Goal: Task Accomplishment & Management: Manage account settings

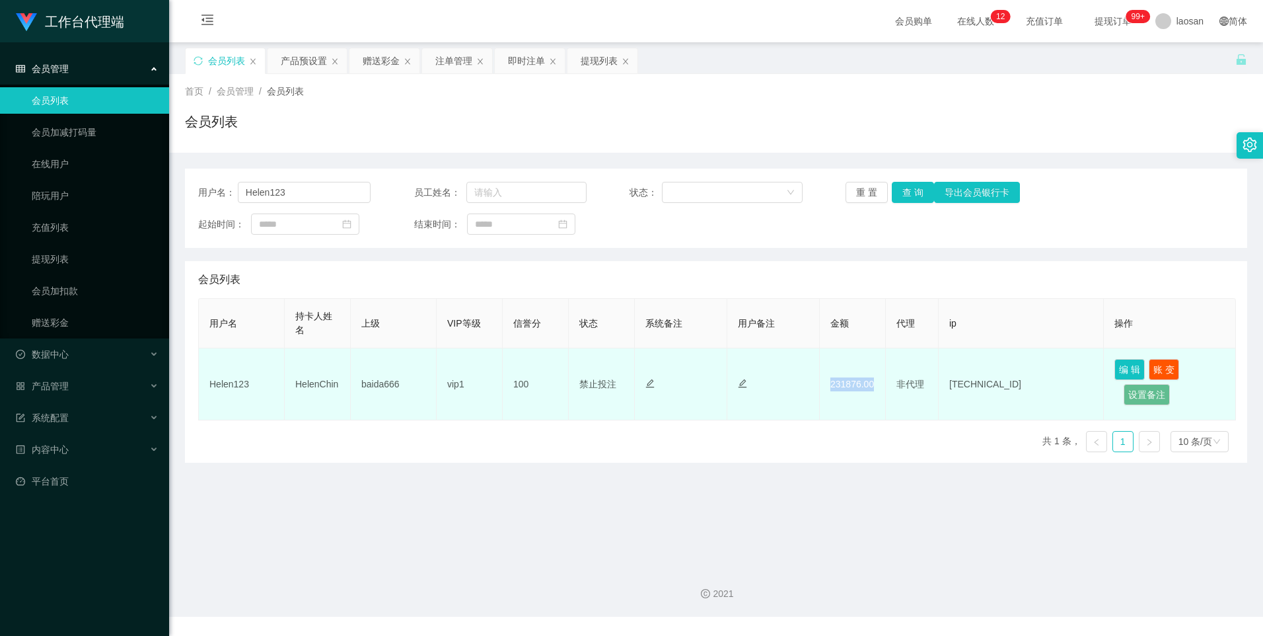
drag, startPoint x: 841, startPoint y: 409, endPoint x: 879, endPoint y: 264, distance: 150.2
click at [841, 409] on td "231876.00" at bounding box center [853, 384] width 66 height 72
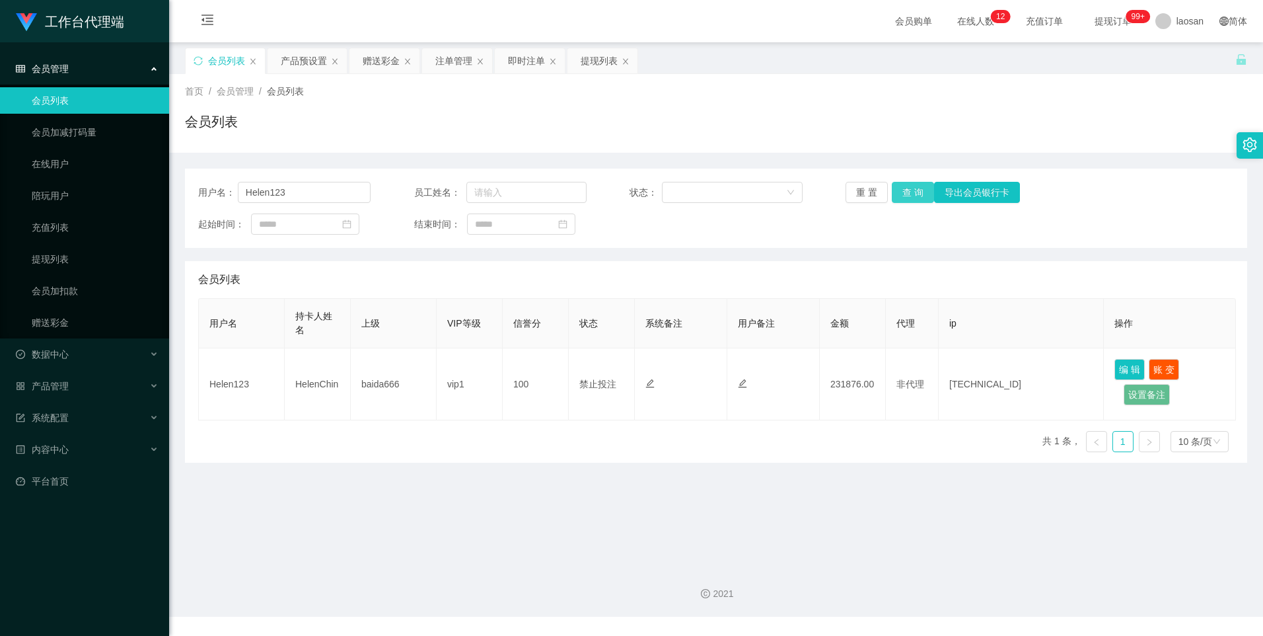
click at [905, 187] on button "查 询" at bounding box center [913, 192] width 42 height 21
click at [905, 187] on div "重 置 查 询 导出会员银行卡" at bounding box center [932, 192] width 172 height 21
click at [905, 187] on button "查 询" at bounding box center [913, 192] width 42 height 21
click at [903, 188] on div "重 置 查 询 导出会员银行卡" at bounding box center [932, 192] width 172 height 21
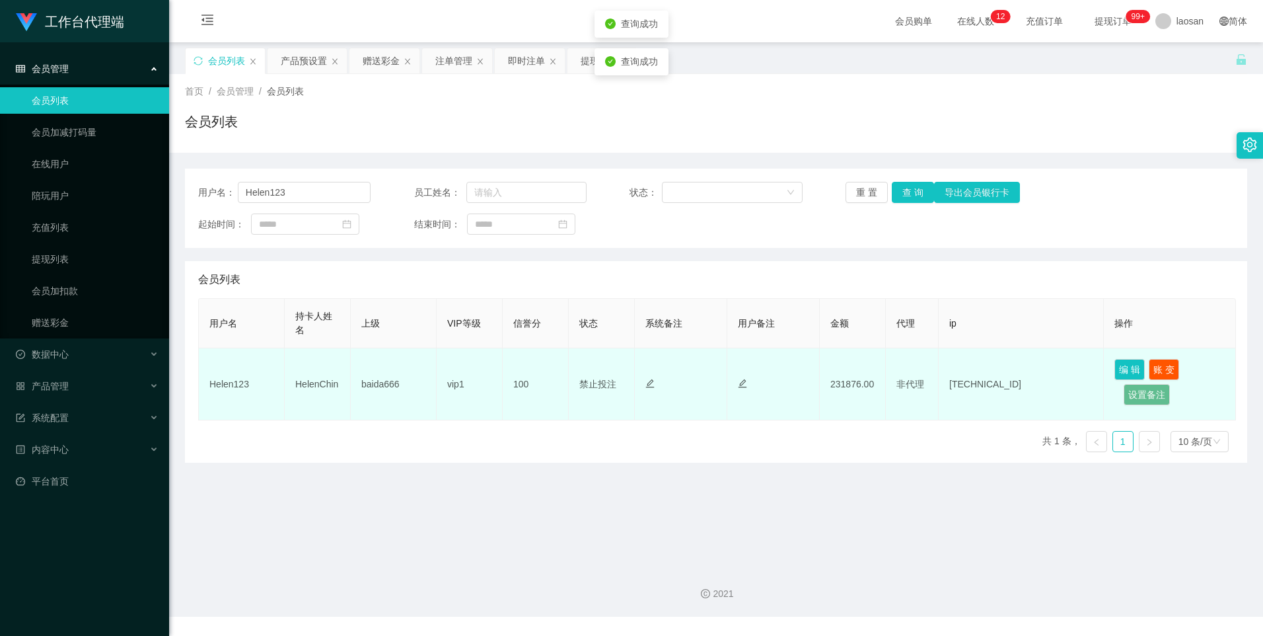
click at [846, 377] on td "231876.00" at bounding box center [853, 384] width 66 height 72
click at [849, 387] on td "231876.00" at bounding box center [853, 384] width 66 height 72
copy td "231876.00"
click at [849, 387] on td "231876.00" at bounding box center [853, 384] width 66 height 72
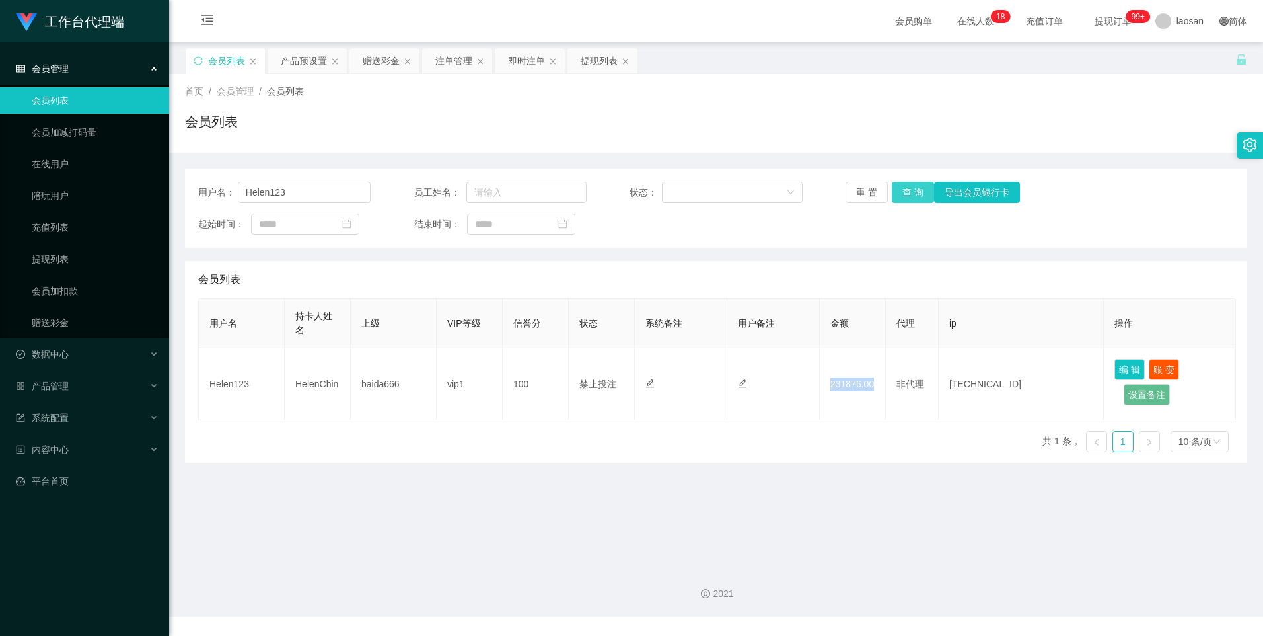
click at [912, 197] on button "查 询" at bounding box center [913, 192] width 42 height 21
drag, startPoint x: 261, startPoint y: 198, endPoint x: 229, endPoint y: 204, distance: 32.9
click at [229, 204] on div "用户名： Helen123 员工姓名： 状态： 重 置 查 询 导出会员银行卡 起始时间： 结束时间：" at bounding box center [716, 208] width 1063 height 79
click at [598, 62] on div "提现列表" at bounding box center [599, 60] width 37 height 25
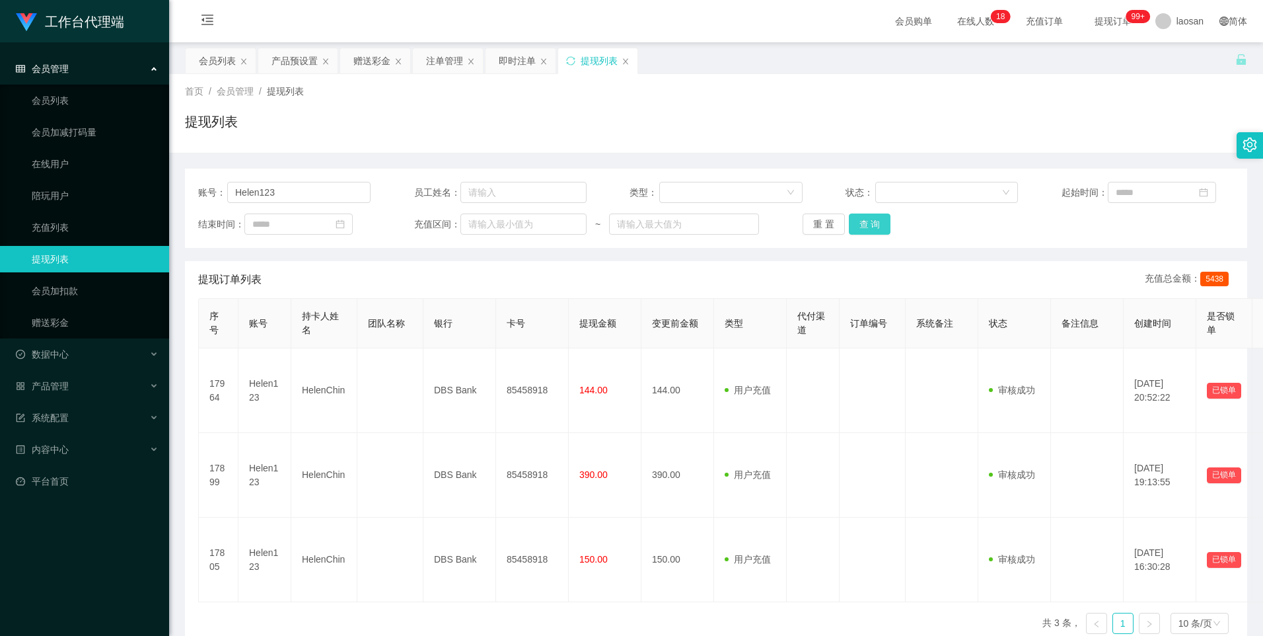
click at [875, 224] on button "查 询" at bounding box center [870, 223] width 42 height 21
click at [874, 224] on div "重 置 查 询" at bounding box center [889, 223] width 172 height 21
click at [874, 224] on button "查 询" at bounding box center [870, 223] width 42 height 21
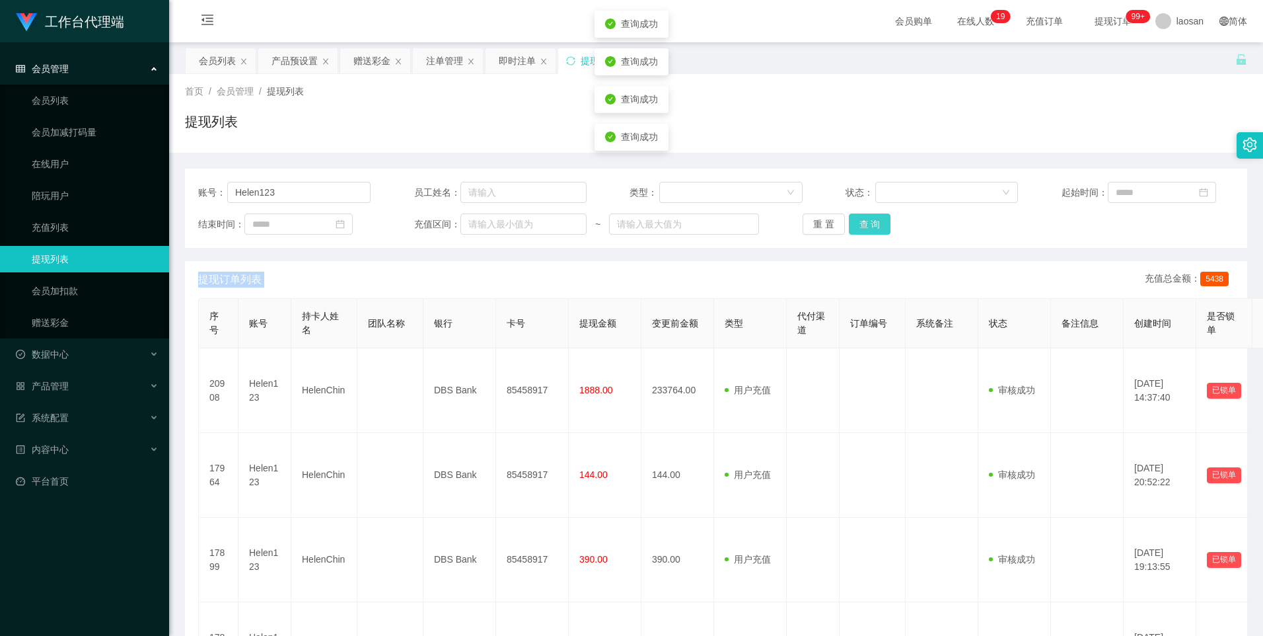
click at [883, 229] on button "查 询" at bounding box center [870, 223] width 42 height 21
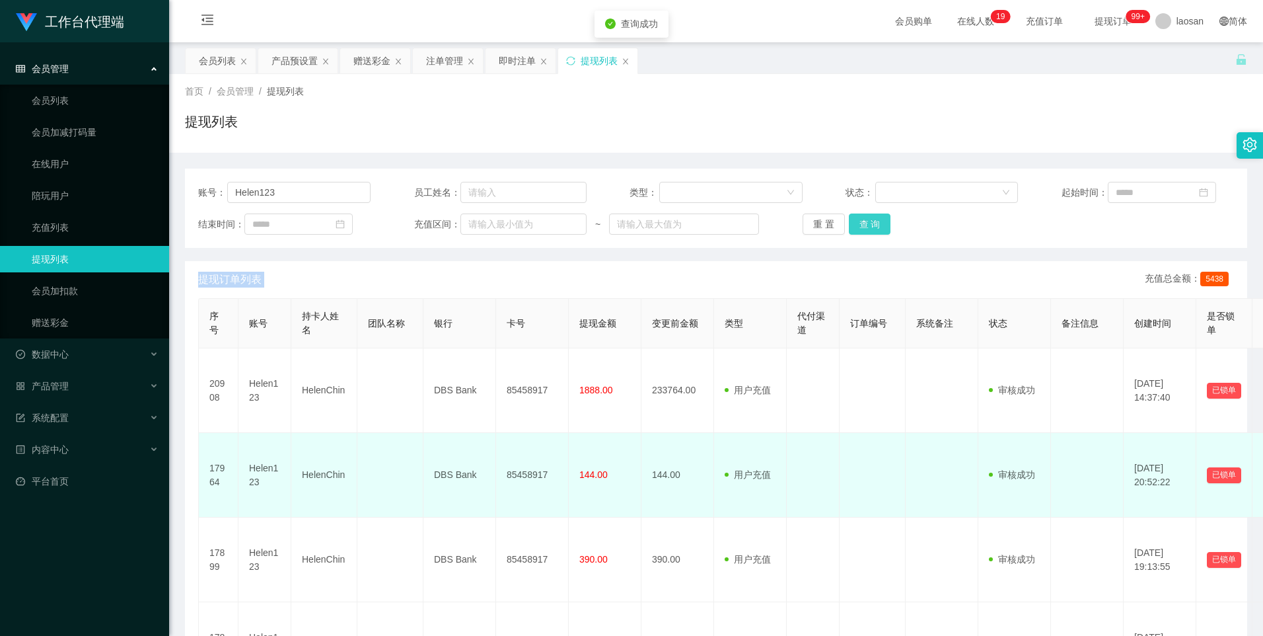
scroll to position [99, 0]
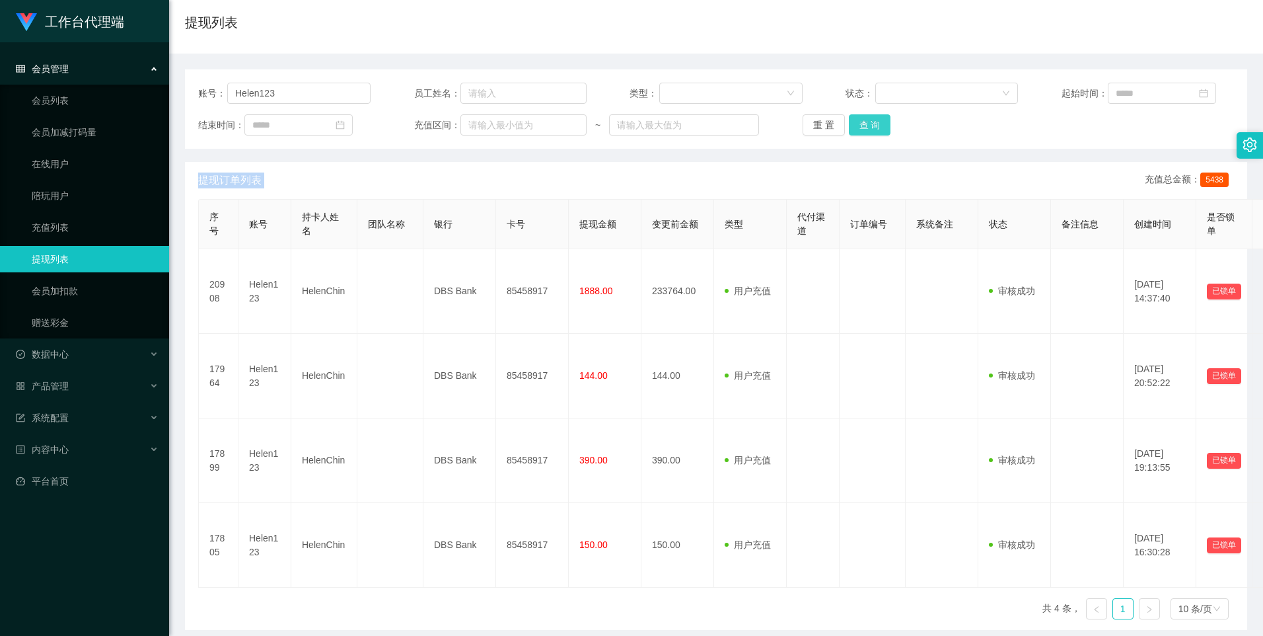
click at [873, 130] on button "查 询" at bounding box center [870, 124] width 42 height 21
click at [876, 128] on button "查 询" at bounding box center [870, 124] width 42 height 21
click at [876, 128] on div "重 置 查 询" at bounding box center [889, 124] width 172 height 21
click at [872, 128] on button "查 询" at bounding box center [870, 124] width 42 height 21
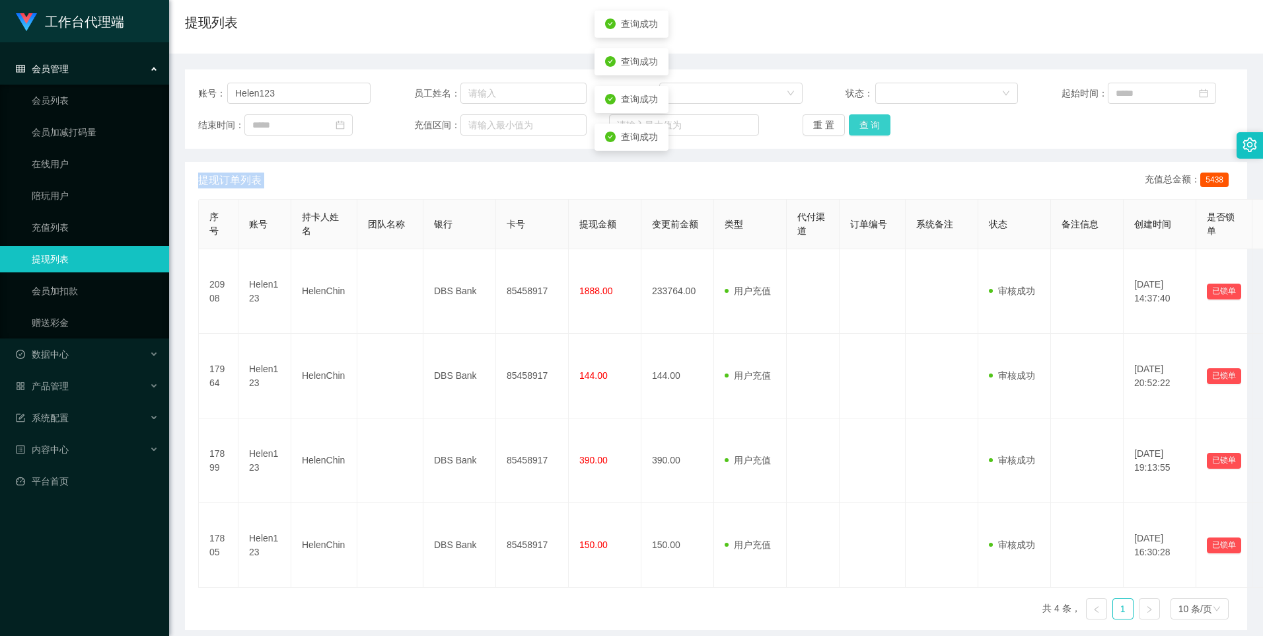
click at [872, 128] on button "查 询" at bounding box center [870, 124] width 42 height 21
click at [862, 135] on button "查 询" at bounding box center [870, 124] width 42 height 21
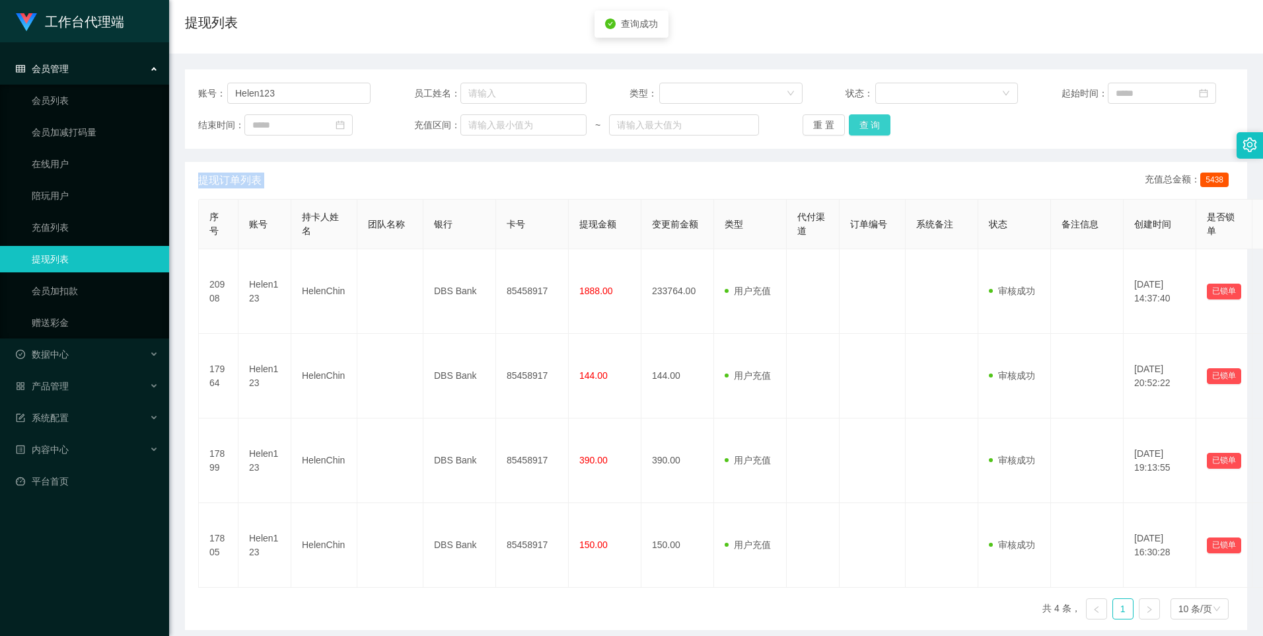
click at [862, 135] on button "查 询" at bounding box center [870, 124] width 42 height 21
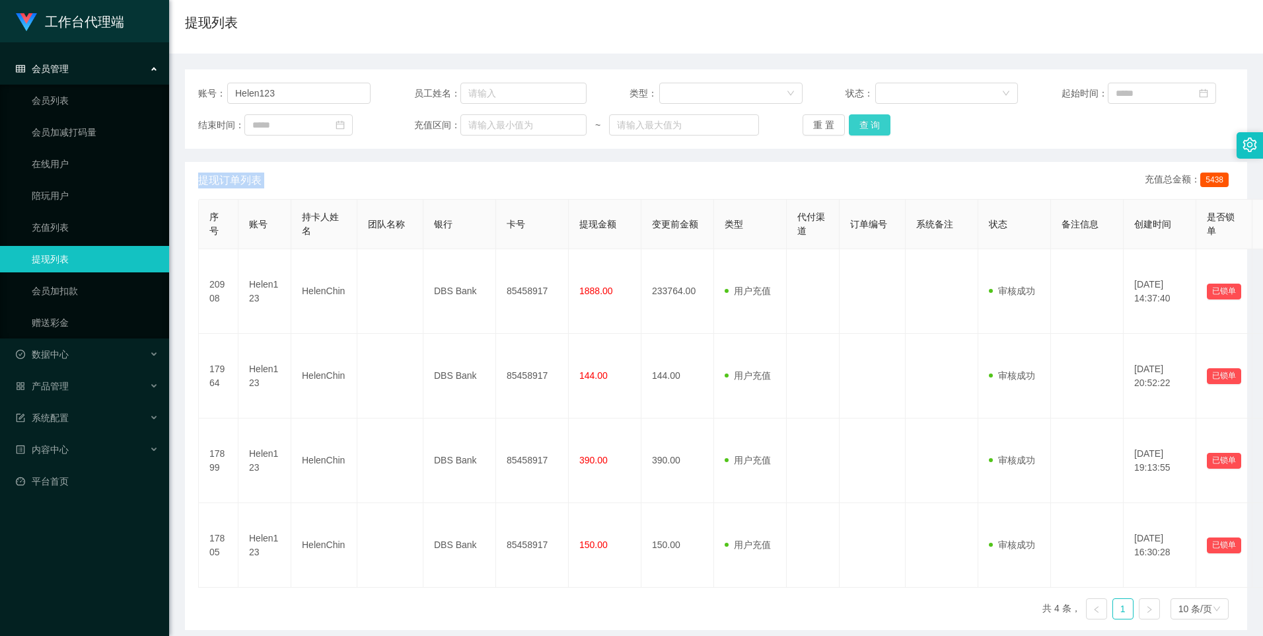
click at [872, 127] on button "查 询" at bounding box center [870, 124] width 42 height 21
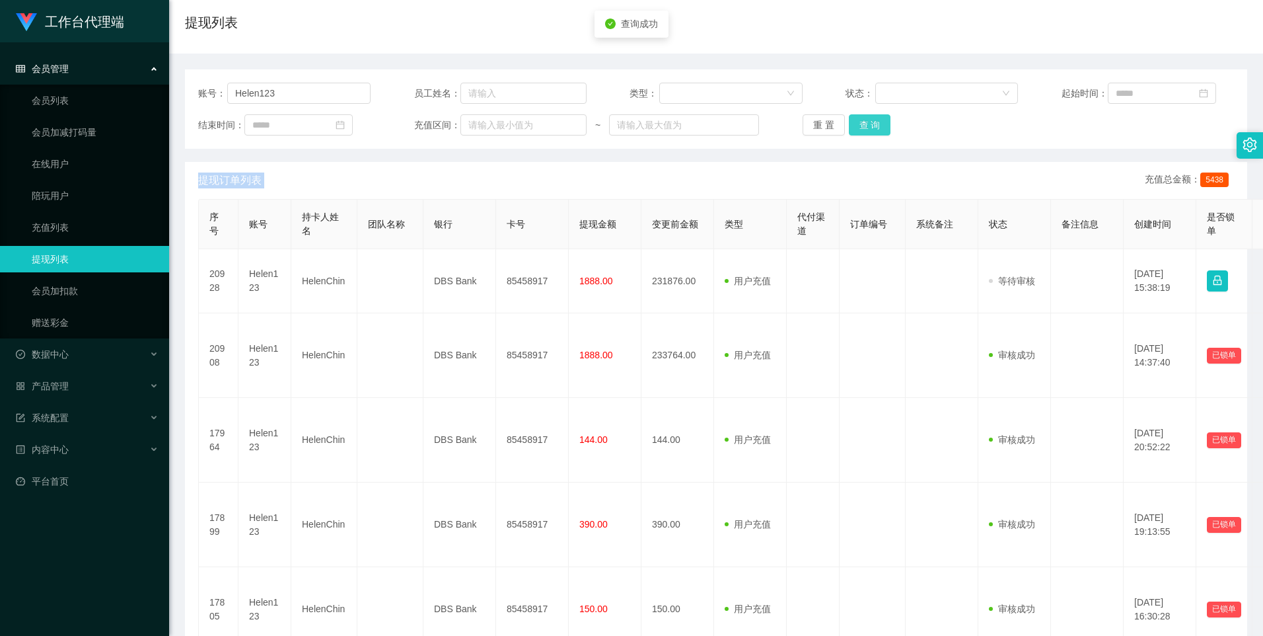
click at [872, 127] on button "查 询" at bounding box center [870, 124] width 42 height 21
click at [874, 120] on button "查 询" at bounding box center [870, 124] width 42 height 21
click at [291, 99] on input "Helen123" at bounding box center [298, 93] width 143 height 21
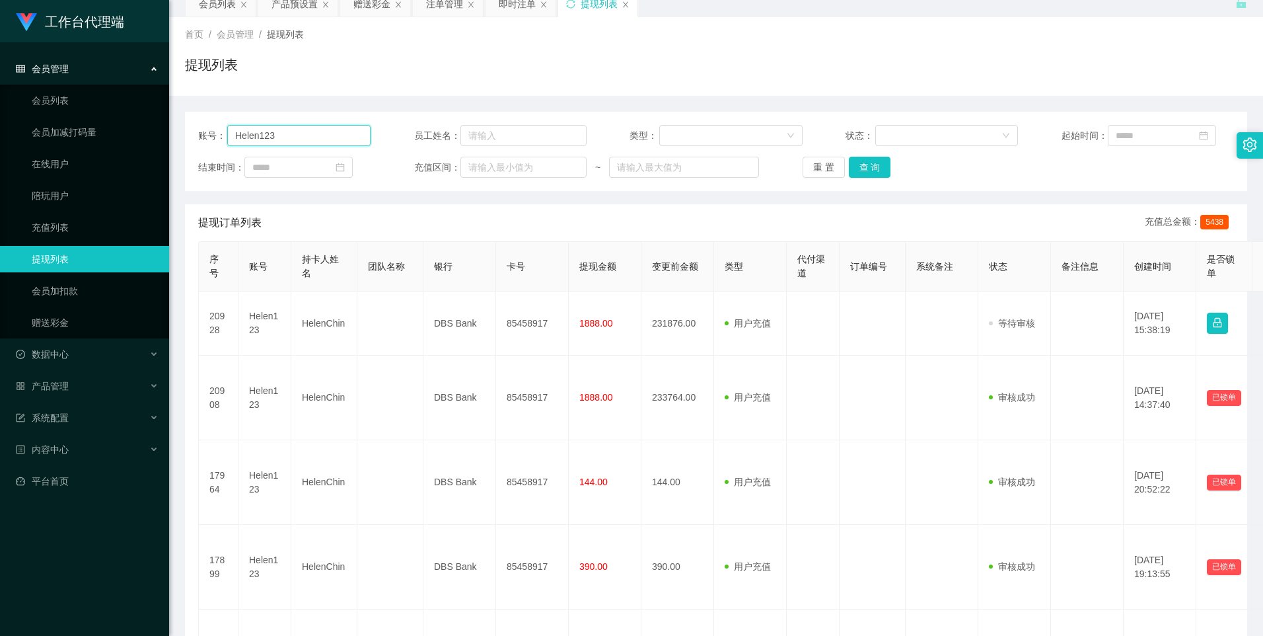
scroll to position [0, 0]
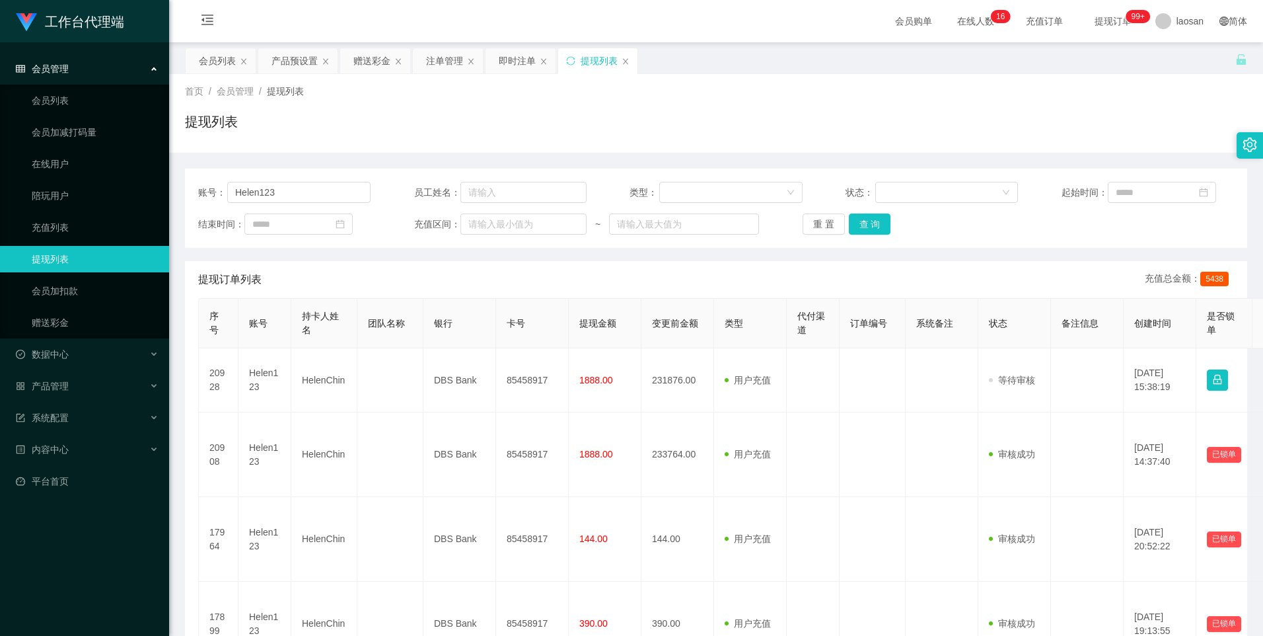
drag, startPoint x: 220, startPoint y: 65, endPoint x: 471, endPoint y: 135, distance: 260.9
click at [220, 65] on div "会员列表" at bounding box center [217, 60] width 37 height 25
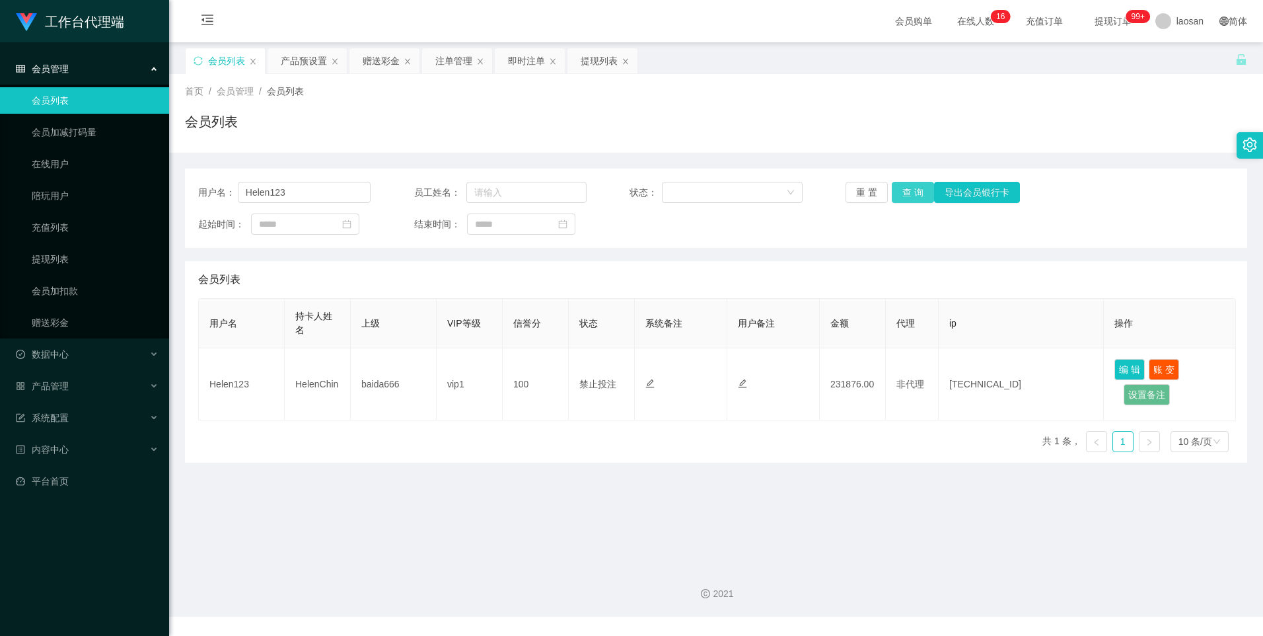
click at [904, 192] on button "查 询" at bounding box center [913, 192] width 42 height 21
click at [904, 192] on div "重 置 查 询 导出会员银行卡" at bounding box center [932, 192] width 172 height 21
click at [904, 192] on button "查 询" at bounding box center [913, 192] width 42 height 21
click at [915, 188] on button "查 询" at bounding box center [913, 192] width 42 height 21
click at [915, 188] on div "重 置 查 询 导出会员银行卡" at bounding box center [932, 192] width 172 height 21
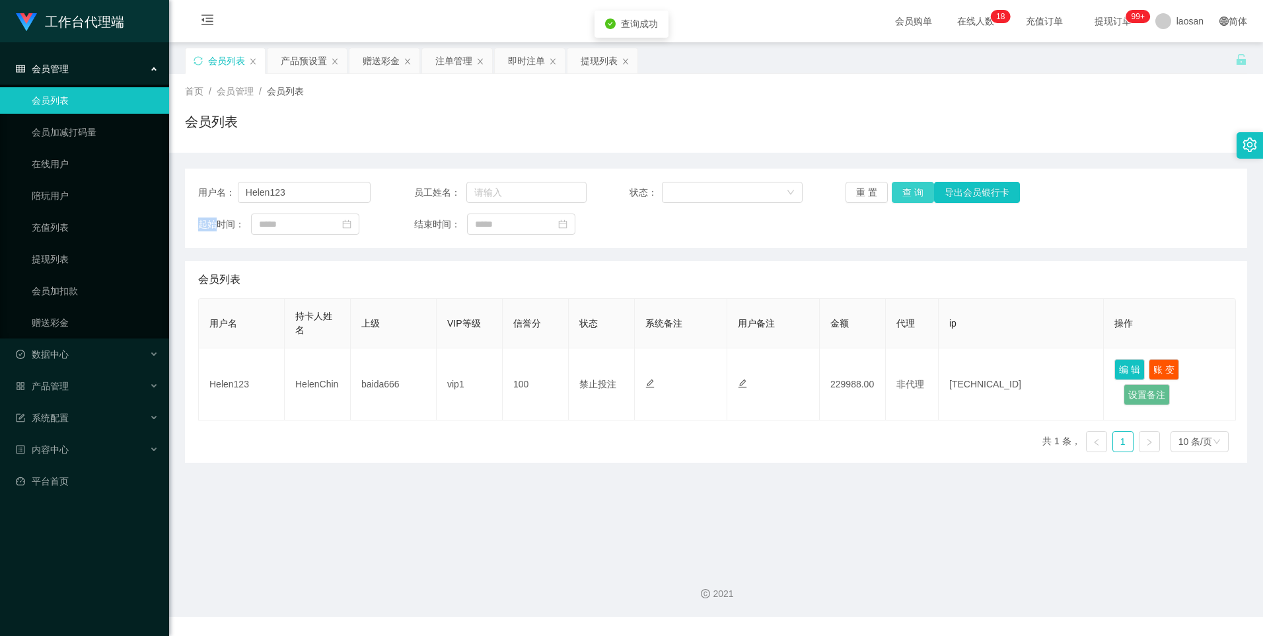
click at [915, 188] on button "查 询" at bounding box center [913, 192] width 42 height 21
click at [915, 188] on div "重 置 查 询 导出会员银行卡" at bounding box center [932, 192] width 172 height 21
click at [915, 188] on button "查 询" at bounding box center [920, 192] width 57 height 21
click at [915, 188] on button "查 询" at bounding box center [913, 192] width 42 height 21
click at [590, 63] on div "提现列表" at bounding box center [599, 60] width 37 height 25
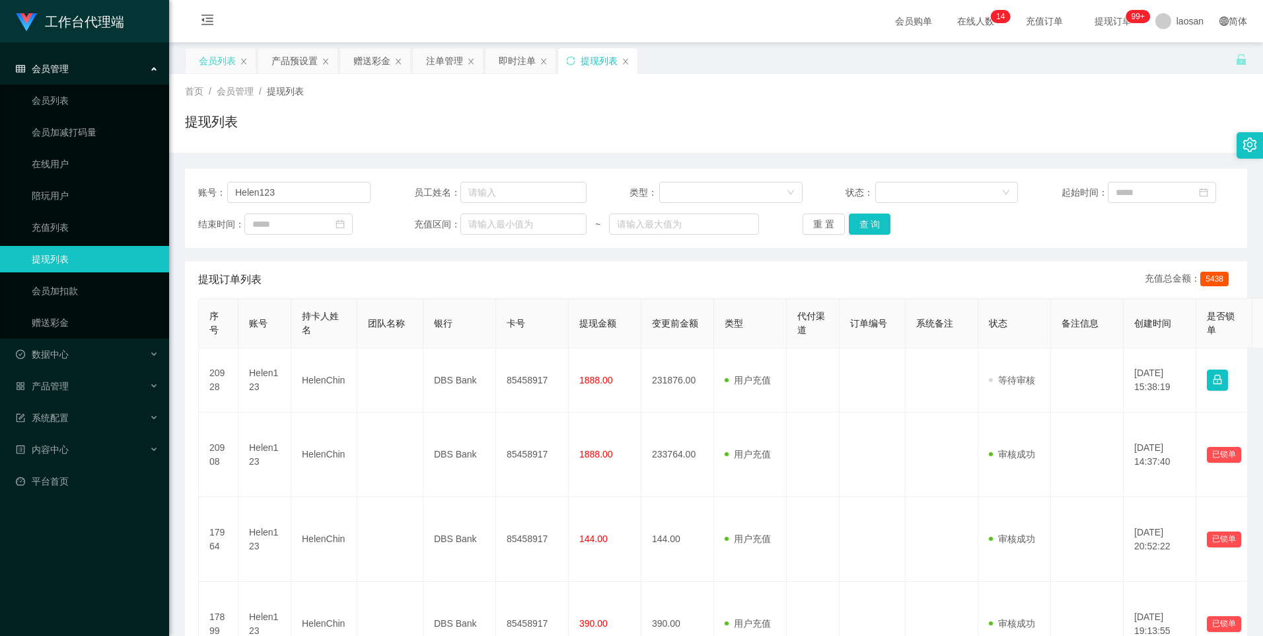
click at [221, 59] on div "会员列表" at bounding box center [217, 60] width 37 height 25
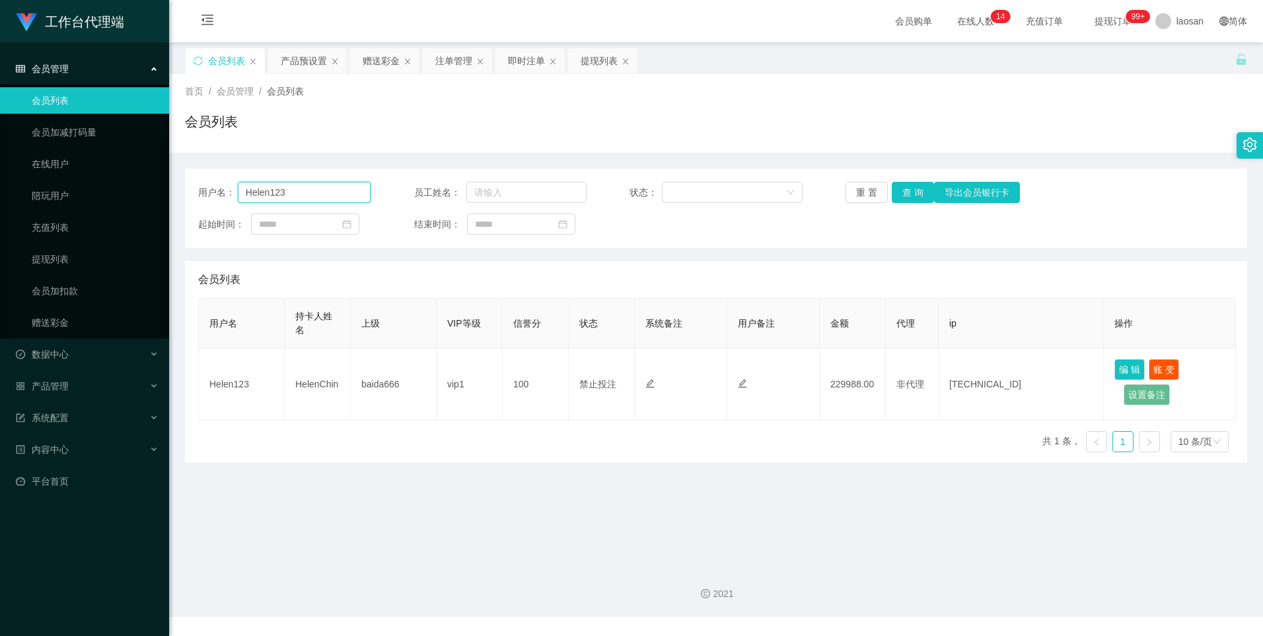
drag, startPoint x: 293, startPoint y: 189, endPoint x: 203, endPoint y: 183, distance: 90.7
click at [203, 183] on div "用户名： Helen123" at bounding box center [284, 192] width 172 height 21
click at [594, 72] on div "提现列表" at bounding box center [599, 60] width 37 height 25
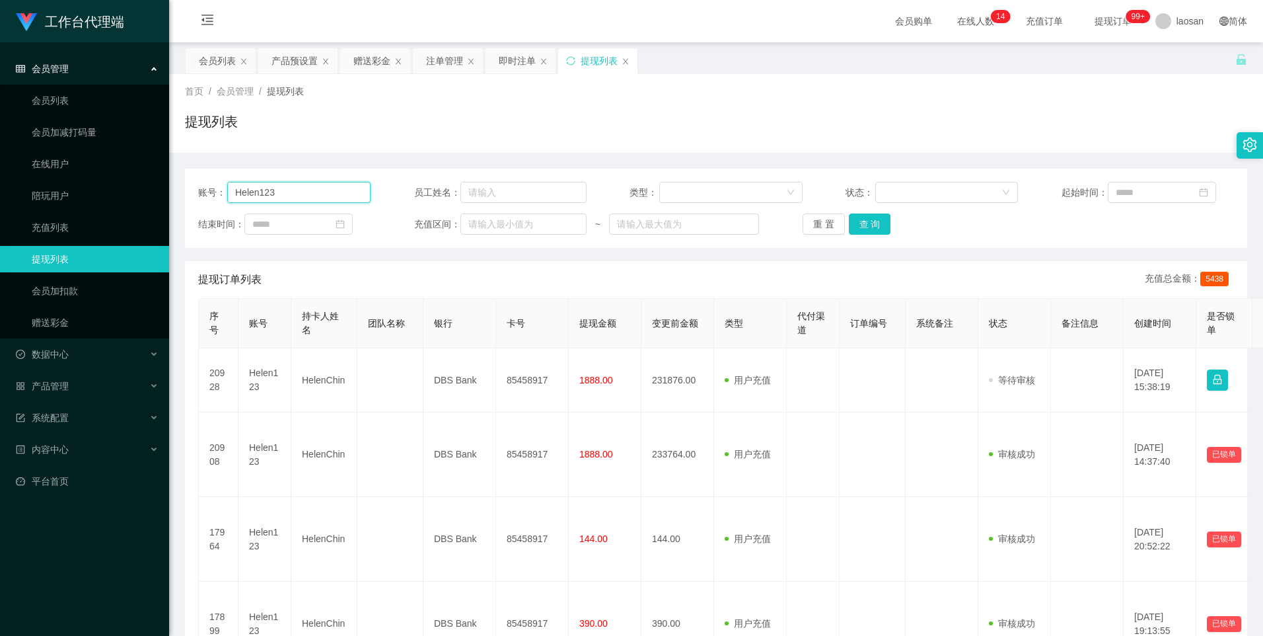
click at [327, 196] on input "Helen123" at bounding box center [298, 192] width 143 height 21
click at [866, 227] on button "查 询" at bounding box center [870, 223] width 42 height 21
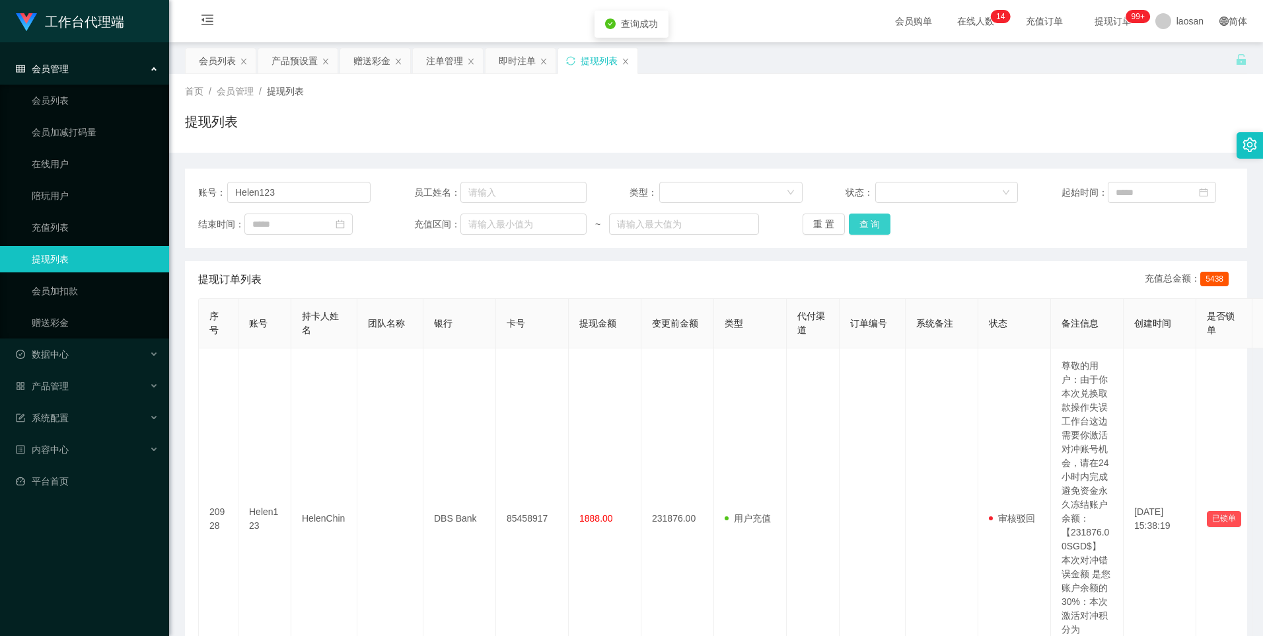
click at [866, 227] on button "查 询" at bounding box center [870, 223] width 42 height 21
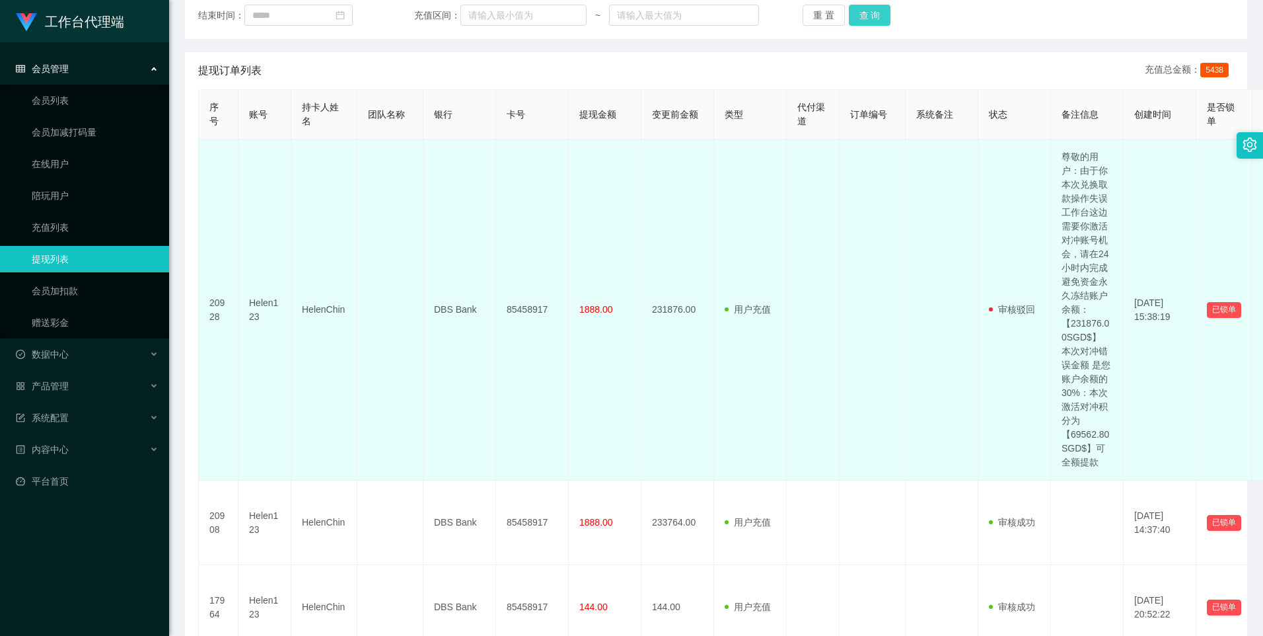
scroll to position [198, 0]
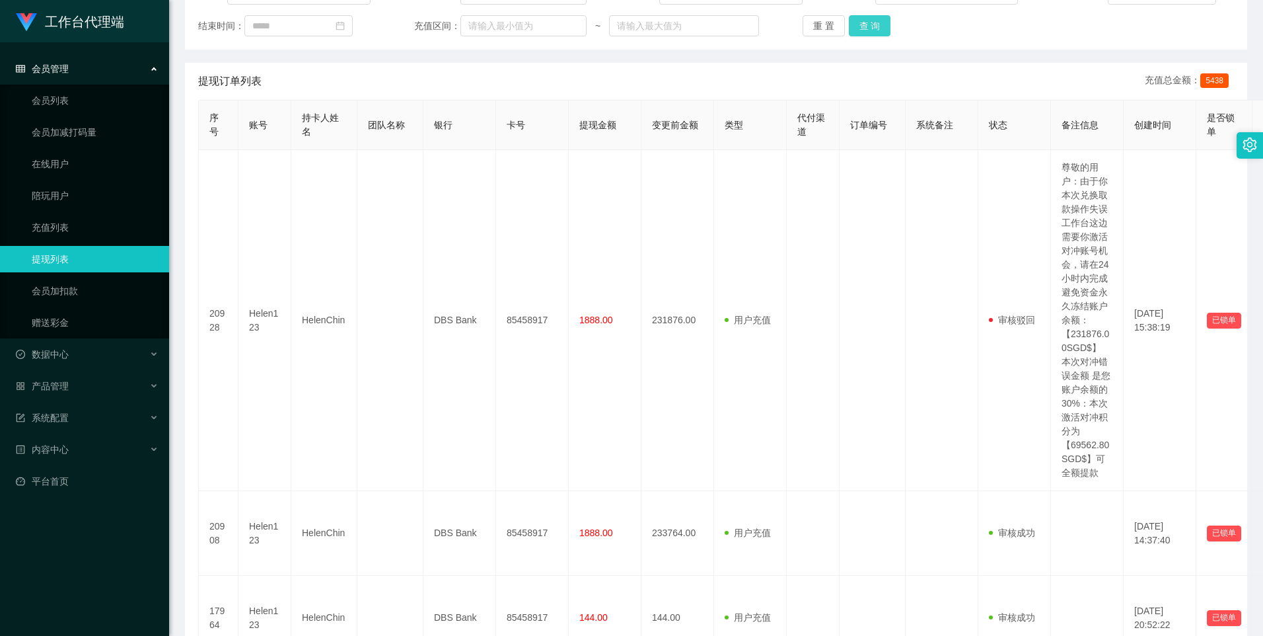
click at [874, 26] on button "查 询" at bounding box center [870, 25] width 42 height 21
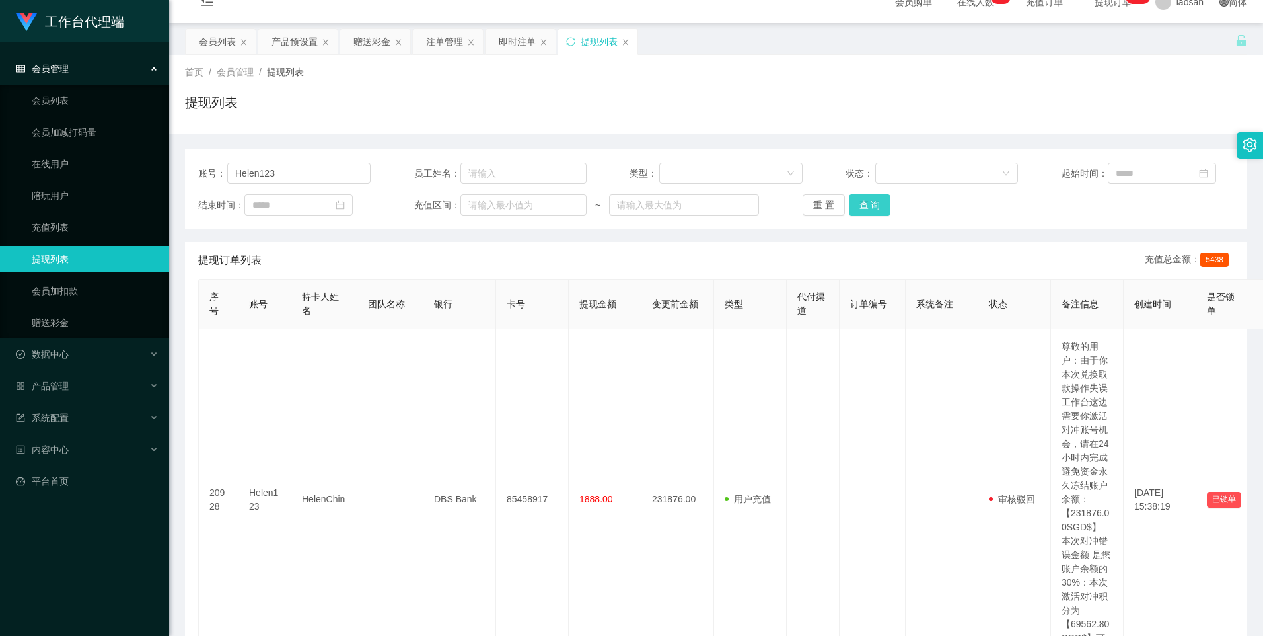
scroll to position [0, 0]
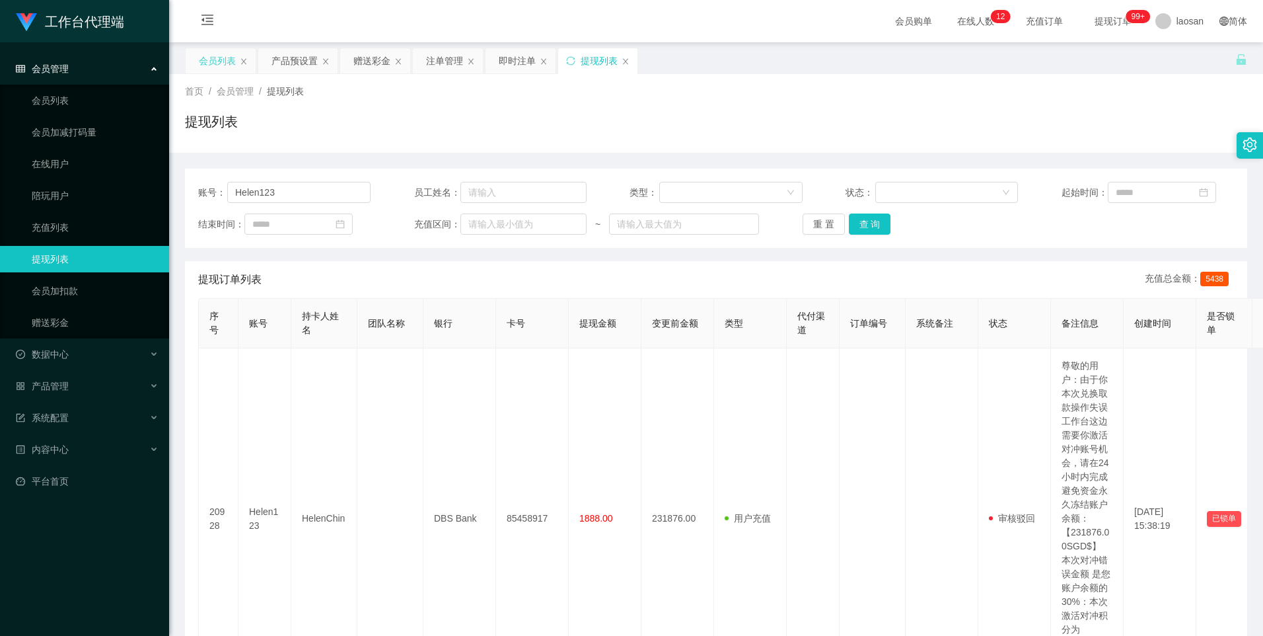
click at [207, 58] on div "会员列表" at bounding box center [217, 60] width 37 height 25
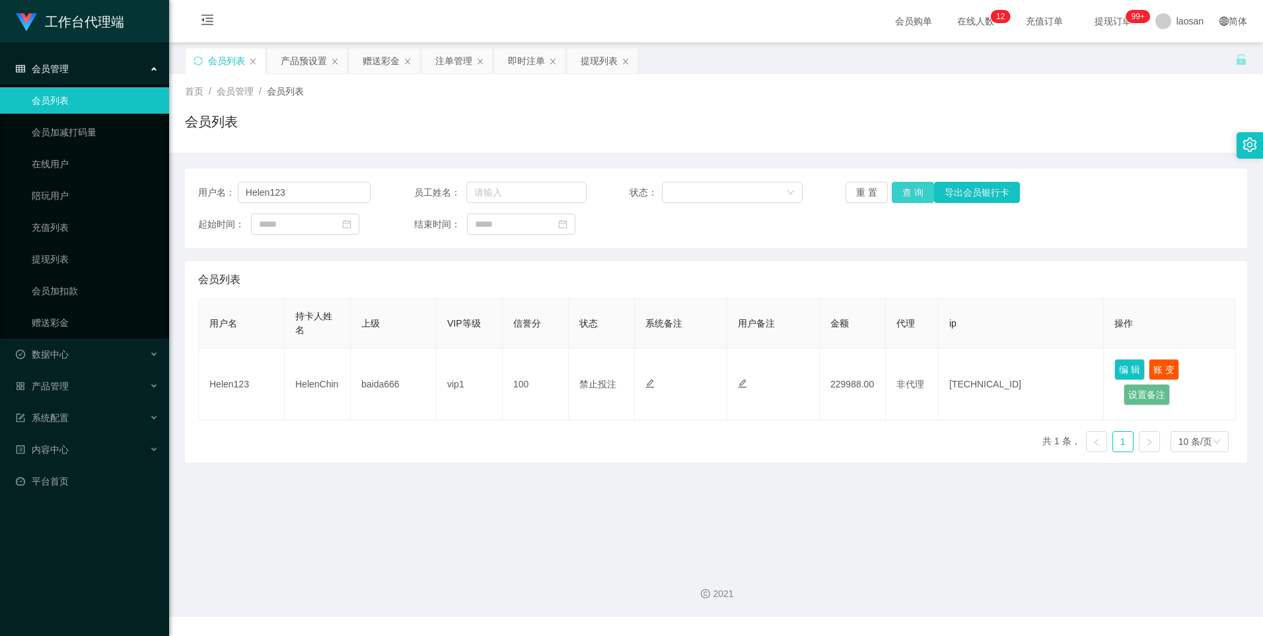
click at [905, 190] on button "查 询" at bounding box center [913, 192] width 42 height 21
click at [905, 190] on button "查 询" at bounding box center [920, 192] width 57 height 21
click at [905, 190] on div "重 置 查 询 导出会员银行卡" at bounding box center [932, 192] width 172 height 21
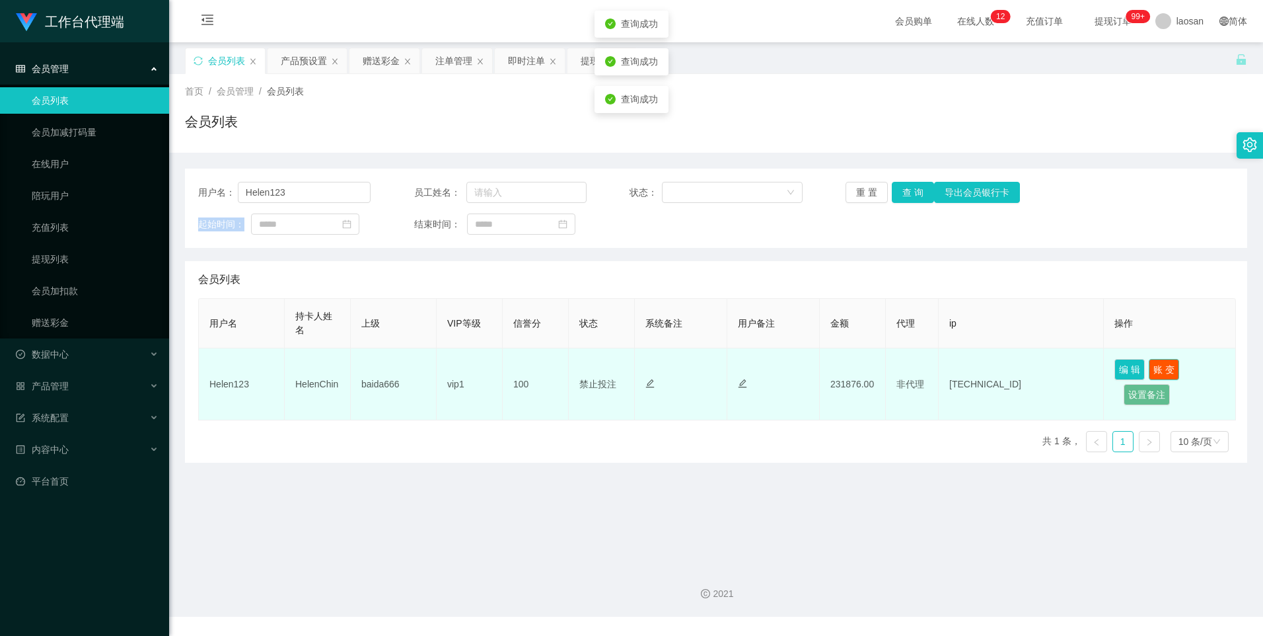
click at [1163, 370] on button "账 变" at bounding box center [1164, 369] width 30 height 21
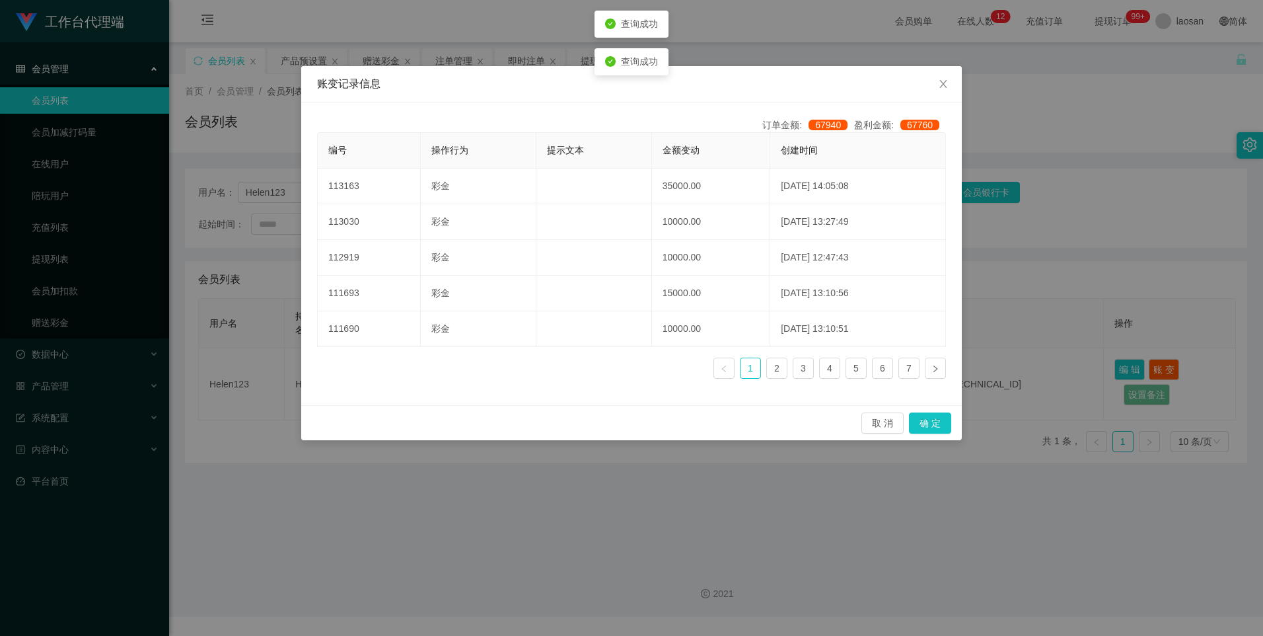
click at [1139, 330] on div "账变记录信息 订单金额: 67940 盈利金额: 67760 编号 操作行为 提示文本 金额变动 创建时间 113163 彩金 35000.00 [DATE]…" at bounding box center [631, 318] width 1263 height 636
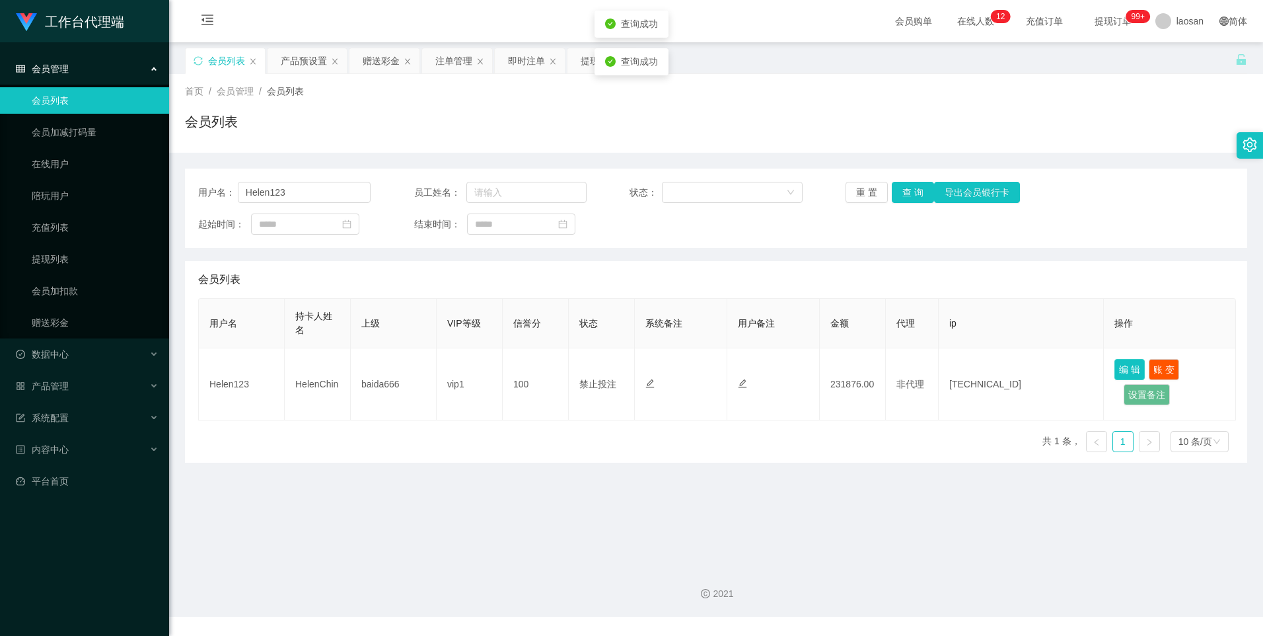
click at [1137, 363] on button "编 辑" at bounding box center [1130, 369] width 30 height 21
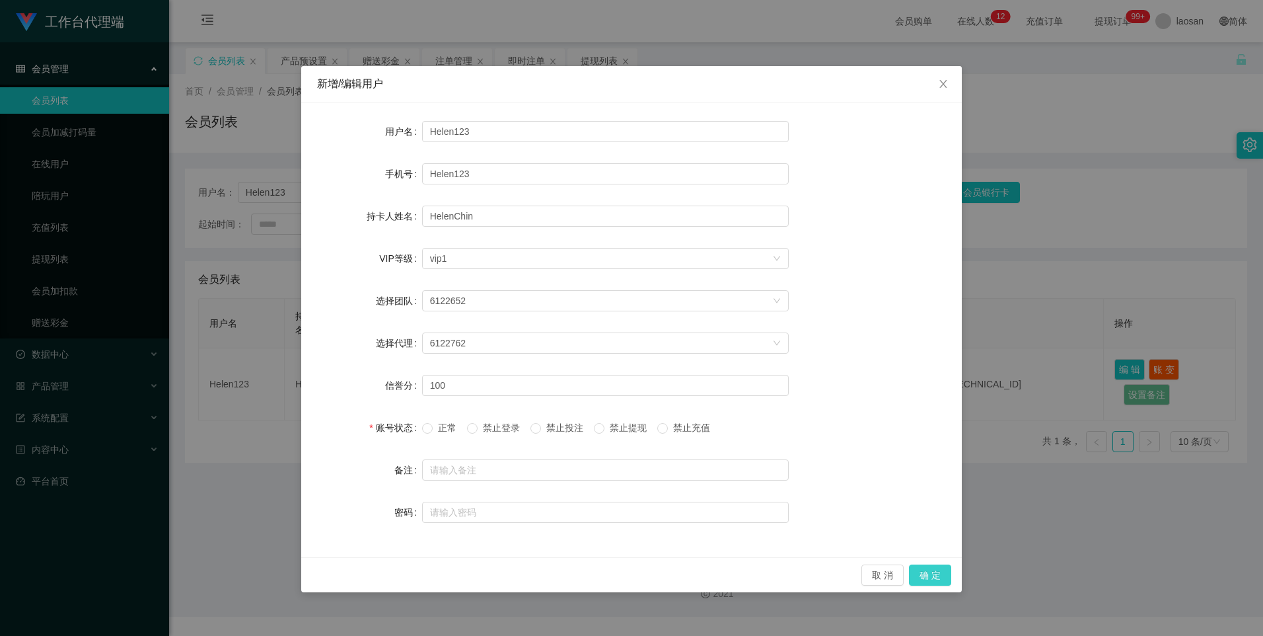
click at [932, 578] on button "确 定" at bounding box center [930, 574] width 42 height 21
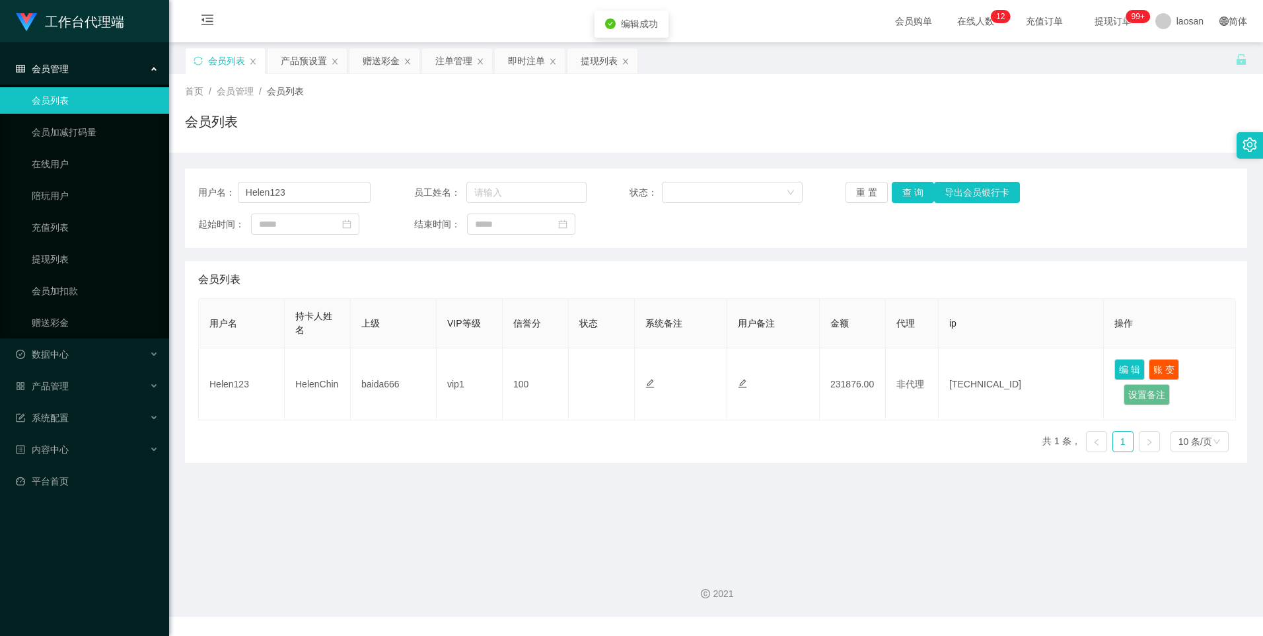
click at [839, 508] on main "关闭左侧 关闭右侧 关闭其它 刷新页面 会员列表 产品预设置 赠送彩金 注单管理 即时注单 提现列表 首页 / 会员管理 / 会员列表 / 会员列表 用户名：…" at bounding box center [716, 298] width 1094 height 513
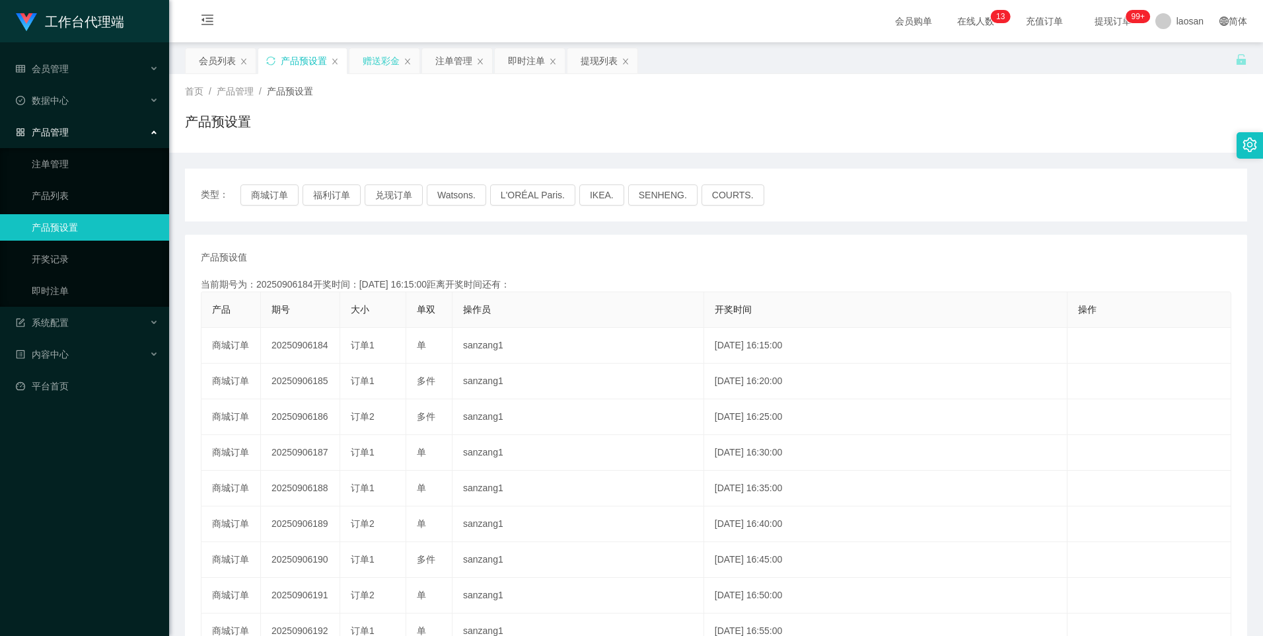
drag, startPoint x: 383, startPoint y: 65, endPoint x: 394, endPoint y: 69, distance: 11.5
click at [383, 64] on div "赠送彩金" at bounding box center [381, 60] width 37 height 25
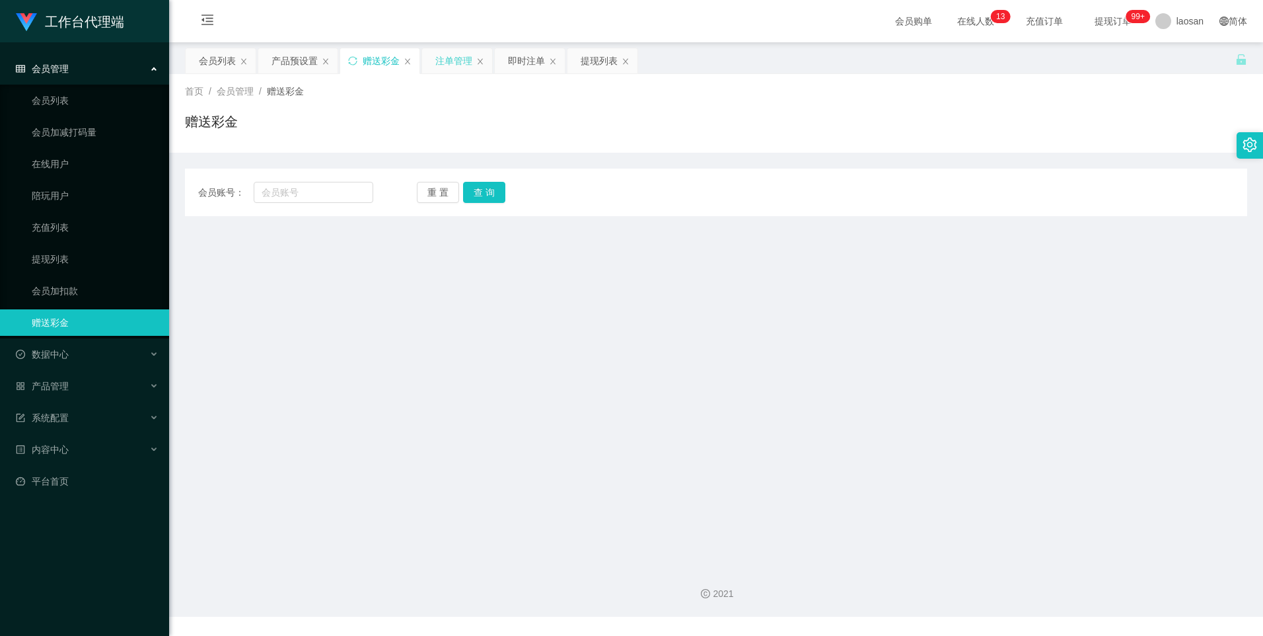
click at [446, 60] on div "注单管理" at bounding box center [453, 60] width 37 height 25
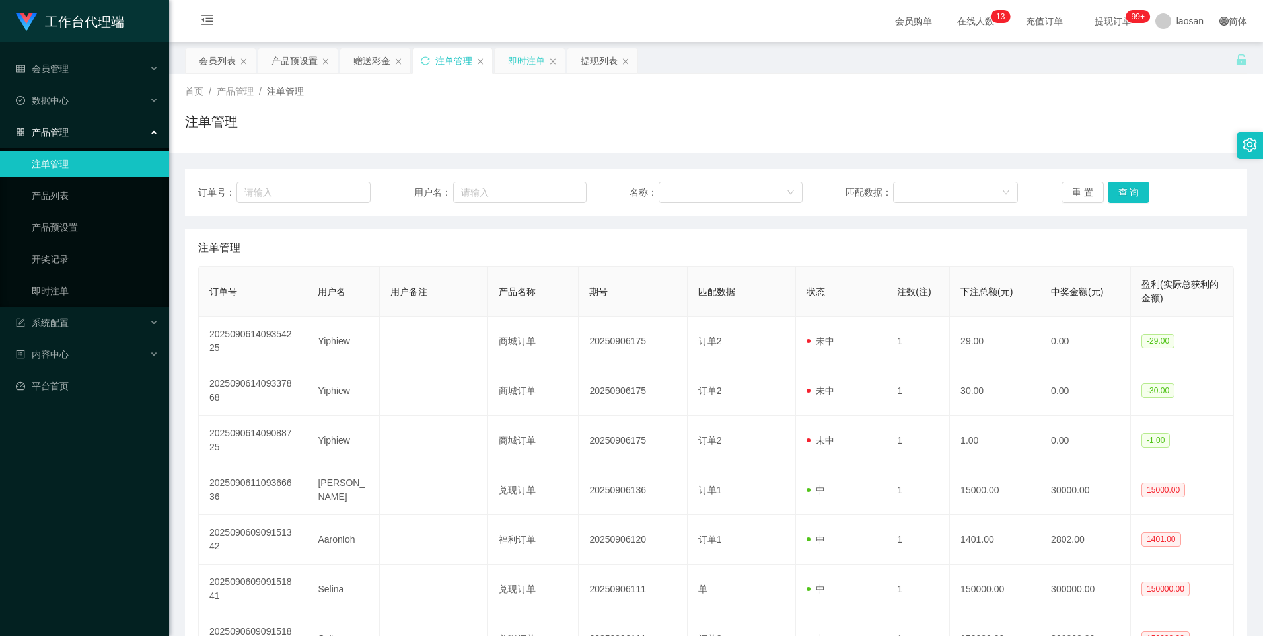
click at [514, 59] on div "即时注单" at bounding box center [526, 60] width 37 height 25
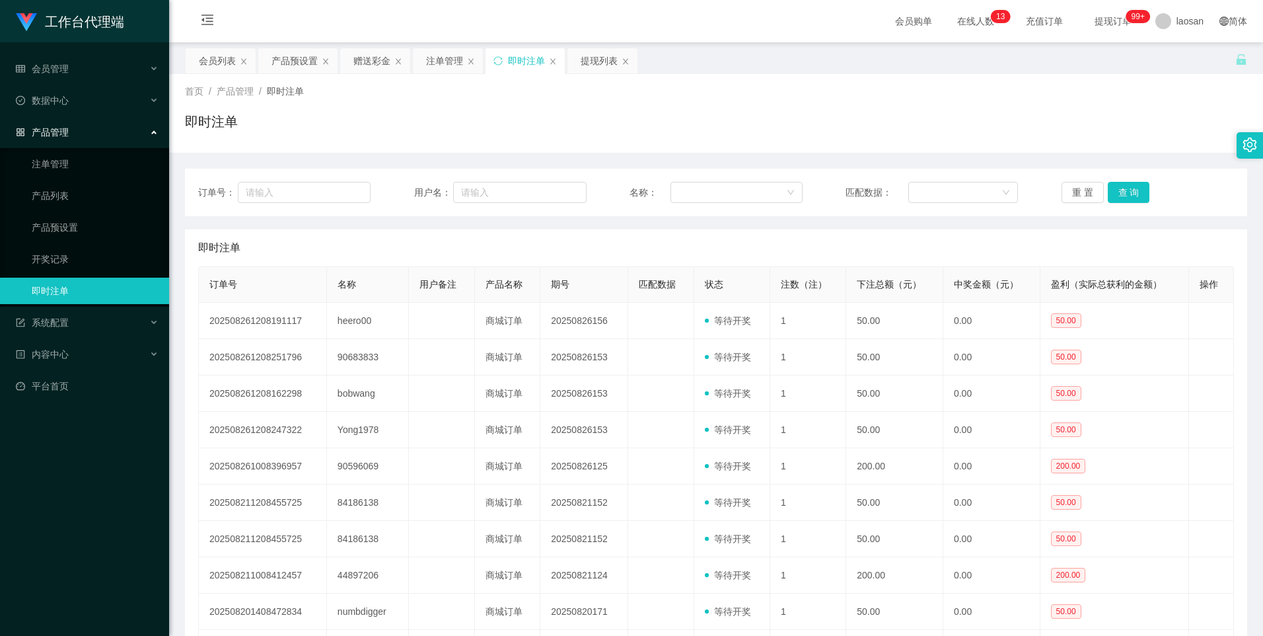
click at [302, 180] on div "订单号： 用户名： 名称： 匹配数据： 重 置 查 询" at bounding box center [716, 193] width 1063 height 48
click at [300, 186] on input "text" at bounding box center [304, 192] width 133 height 21
paste input "Helen123"
type input "Helen123"
click at [1113, 187] on button "查 询" at bounding box center [1129, 192] width 42 height 21
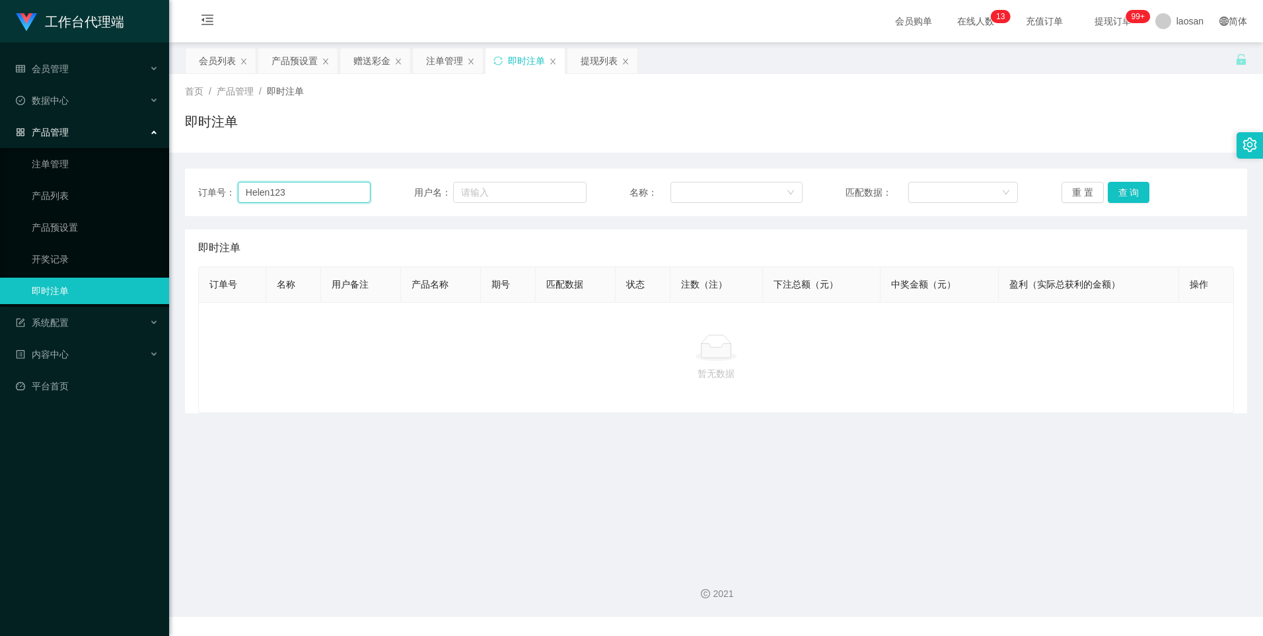
drag, startPoint x: 342, startPoint y: 189, endPoint x: 181, endPoint y: 188, distance: 160.6
click at [181, 188] on main "关闭左侧 关闭右侧 关闭其它 刷新页面 会员列表 产品预设置 赠送彩金 注单管理 即时注单 提现列表 首页 / 产品管理 / 即时注单 / 即时注单 订单号：…" at bounding box center [716, 298] width 1094 height 513
drag, startPoint x: 200, startPoint y: 61, endPoint x: 258, endPoint y: 85, distance: 62.6
click at [200, 61] on div "会员列表" at bounding box center [217, 60] width 37 height 25
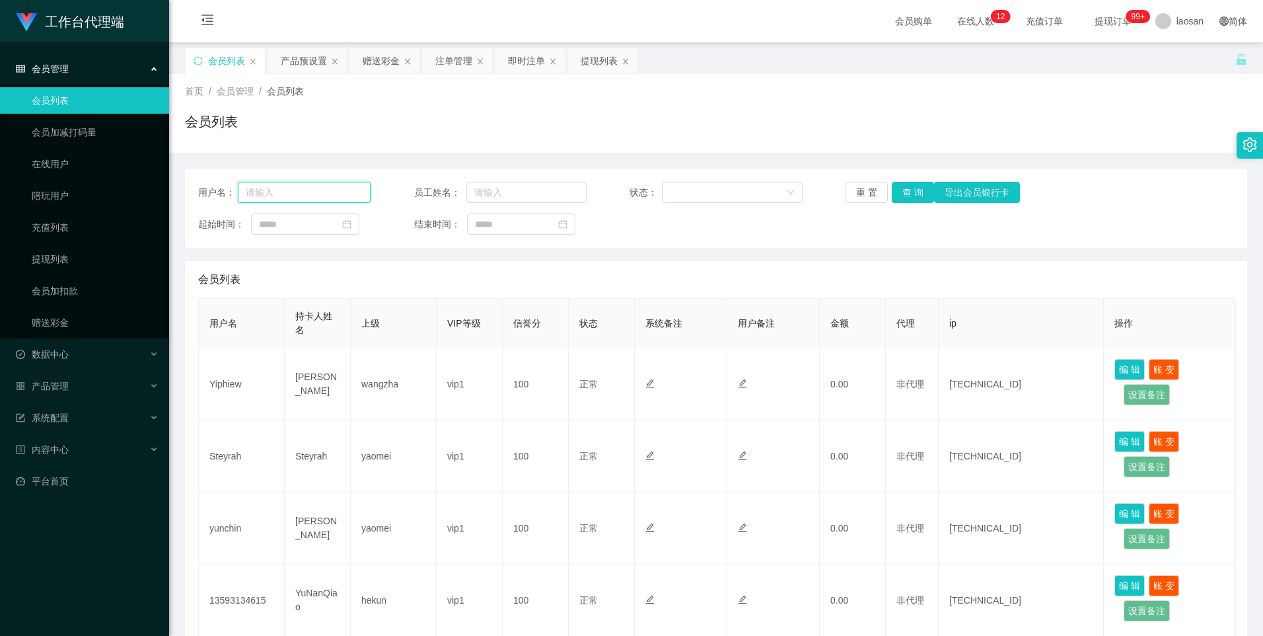
click at [309, 191] on input "text" at bounding box center [304, 192] width 133 height 21
paste input "Helen123"
type input "Helen123"
click at [923, 190] on button "查 询" at bounding box center [913, 192] width 42 height 21
